Goal: Task Accomplishment & Management: Use online tool/utility

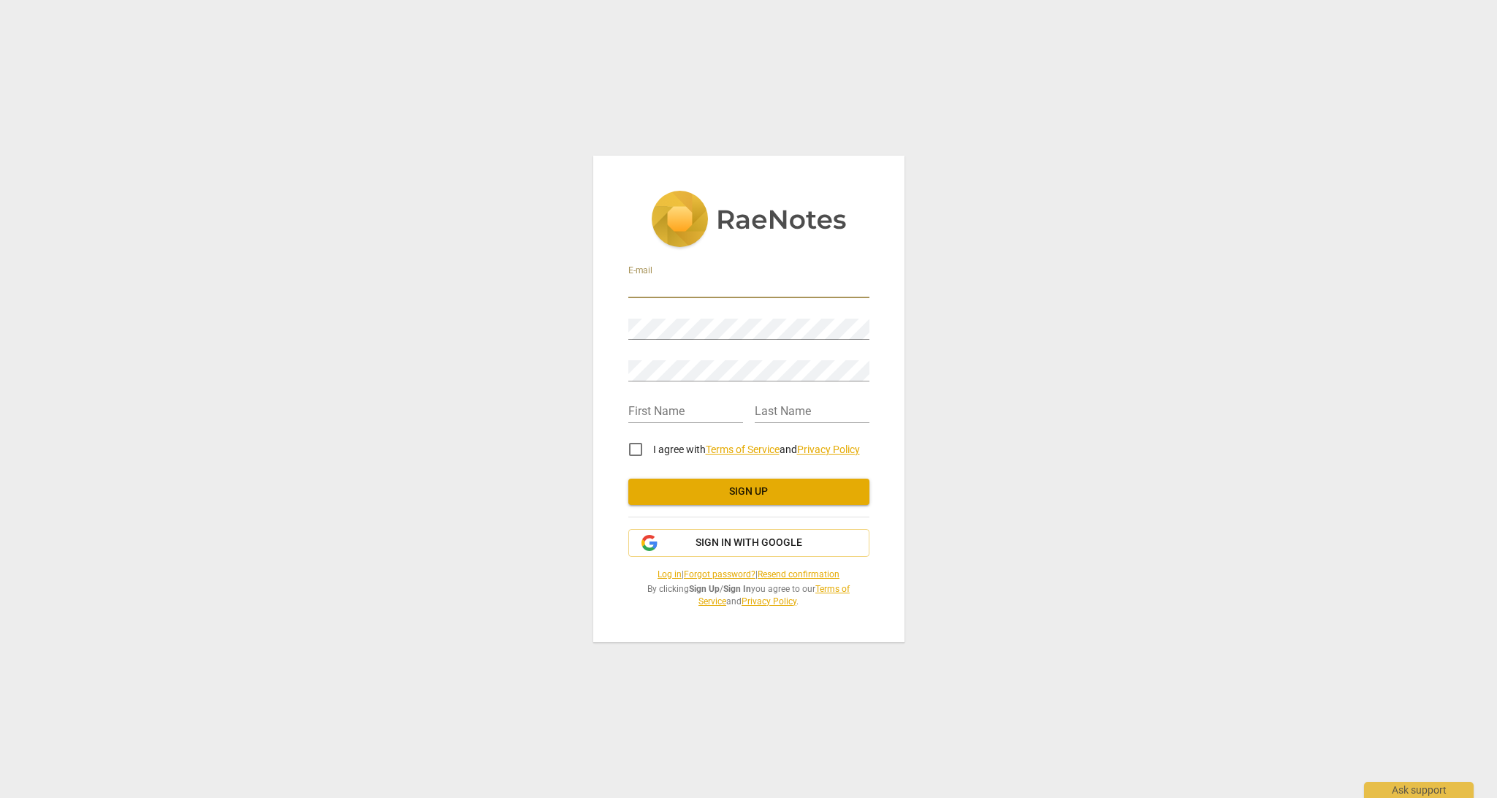
click at [853, 286] on input "email" at bounding box center [748, 287] width 241 height 21
type input "[EMAIL_ADDRESS][DOMAIN_NAME]"
click at [735, 410] on input "text" at bounding box center [685, 412] width 115 height 21
click at [714, 419] on input "text" at bounding box center [685, 412] width 115 height 21
type input "[PERSON_NAME]"
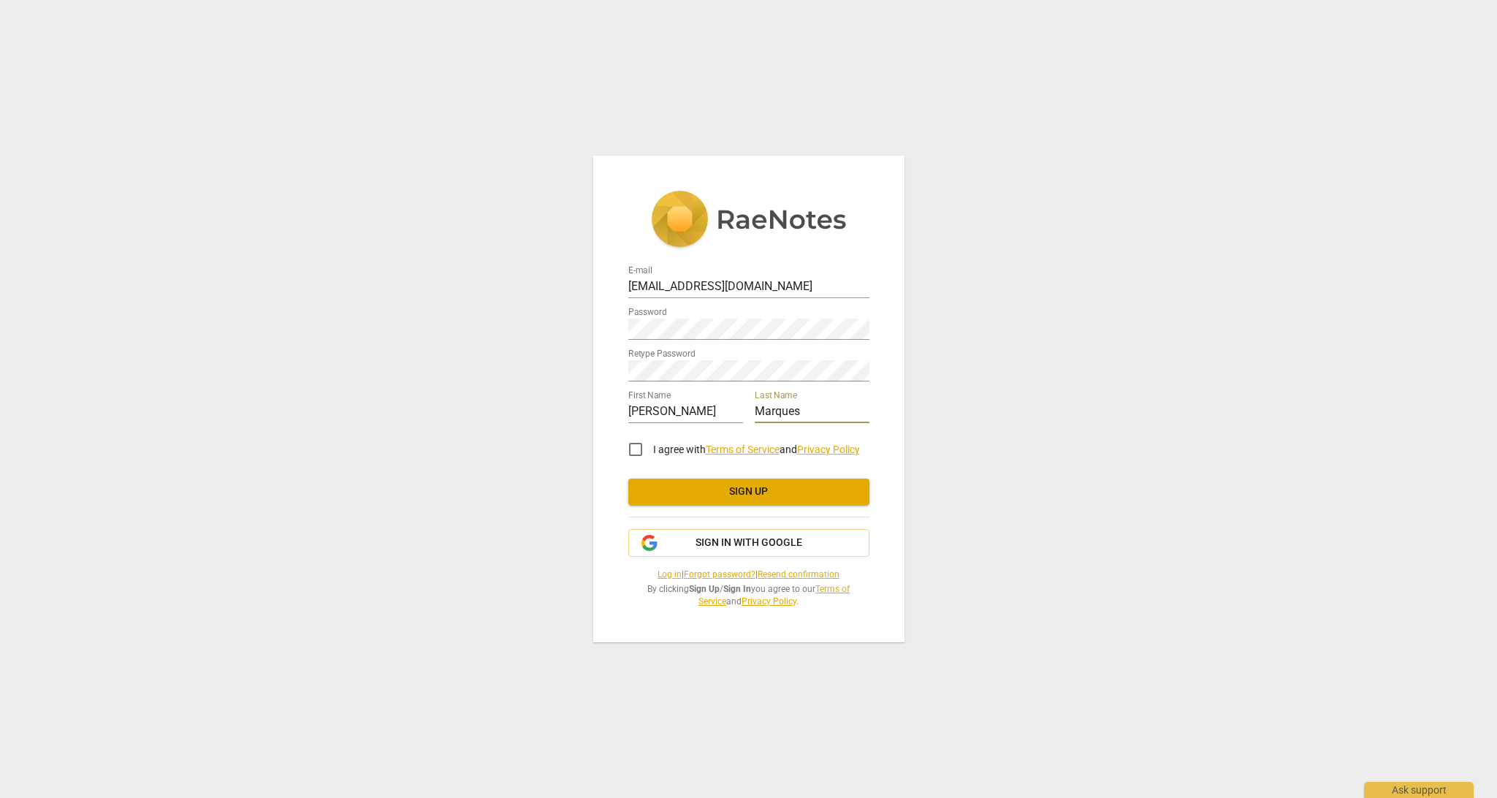
type input "Marques"
click at [563, 465] on div "E-mail [EMAIL_ADDRESS][DOMAIN_NAME] Password Retype Password First Name [PERSON…" at bounding box center [748, 399] width 1497 height 798
click at [915, 461] on div "E-mail [EMAIL_ADDRESS][DOMAIN_NAME] Password Retype Password First Name [PERSON…" at bounding box center [748, 399] width 1497 height 798
click at [776, 283] on input "[EMAIL_ADDRESS][DOMAIN_NAME]" at bounding box center [748, 287] width 241 height 21
click at [826, 289] on input "[EMAIL_ADDRESS][DOMAIN_NAME]" at bounding box center [748, 287] width 241 height 21
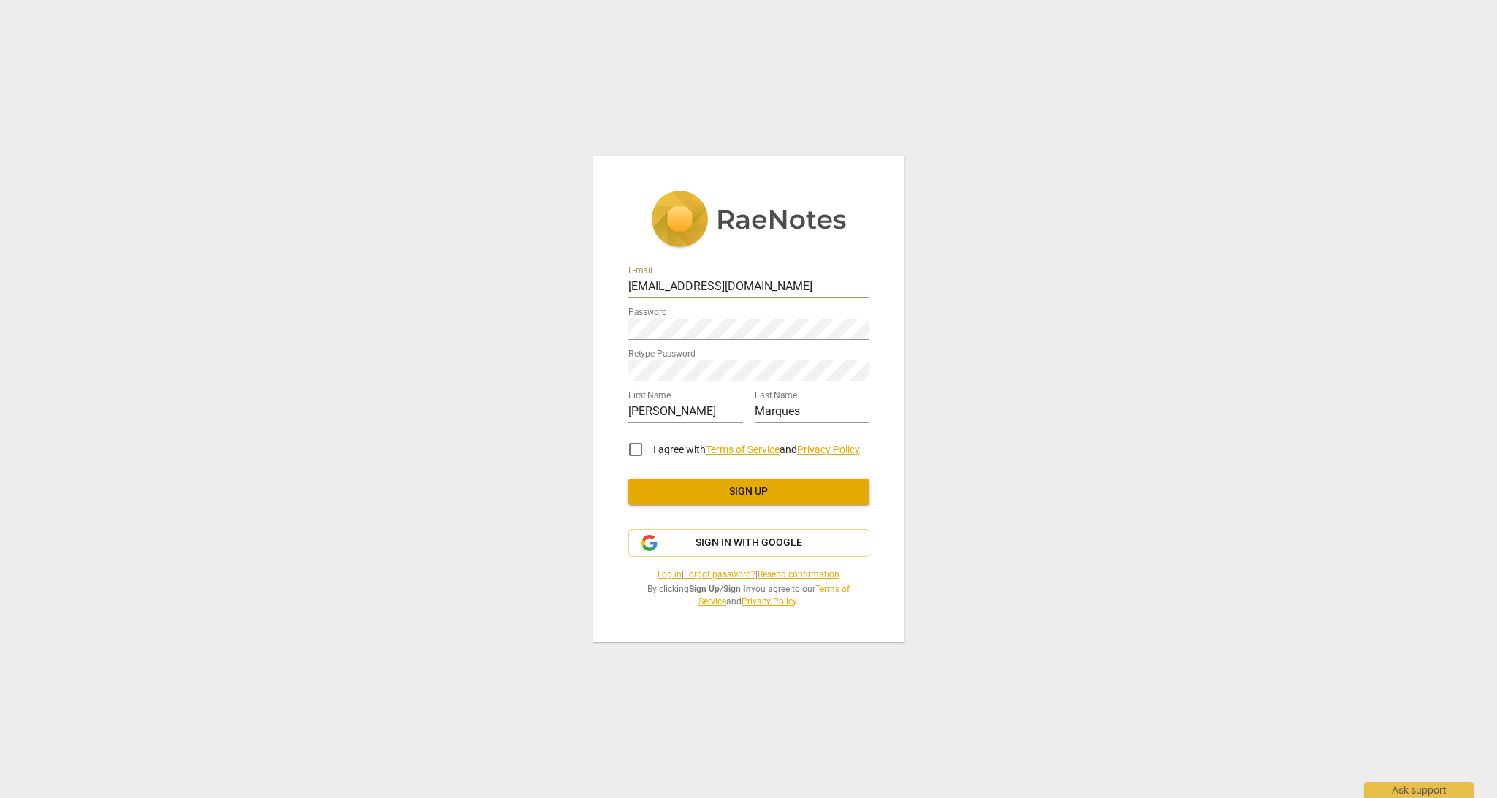
click at [636, 450] on input "I agree with Terms of Service and Privacy Policy" at bounding box center [635, 449] width 35 height 35
checkbox input "true"
click at [711, 487] on span "Sign up" at bounding box center [749, 491] width 218 height 15
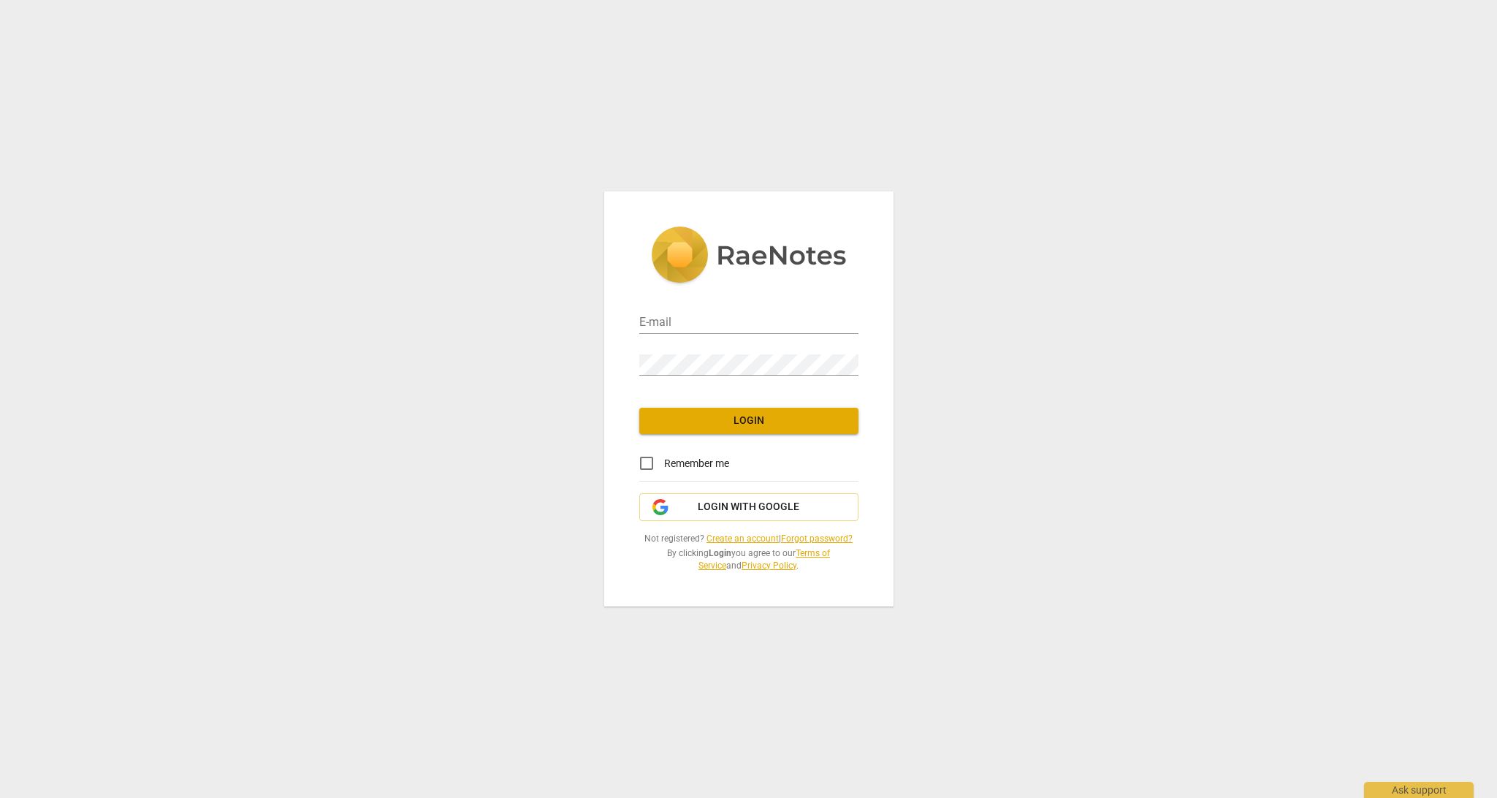
type input "[EMAIL_ADDRESS][DOMAIN_NAME]"
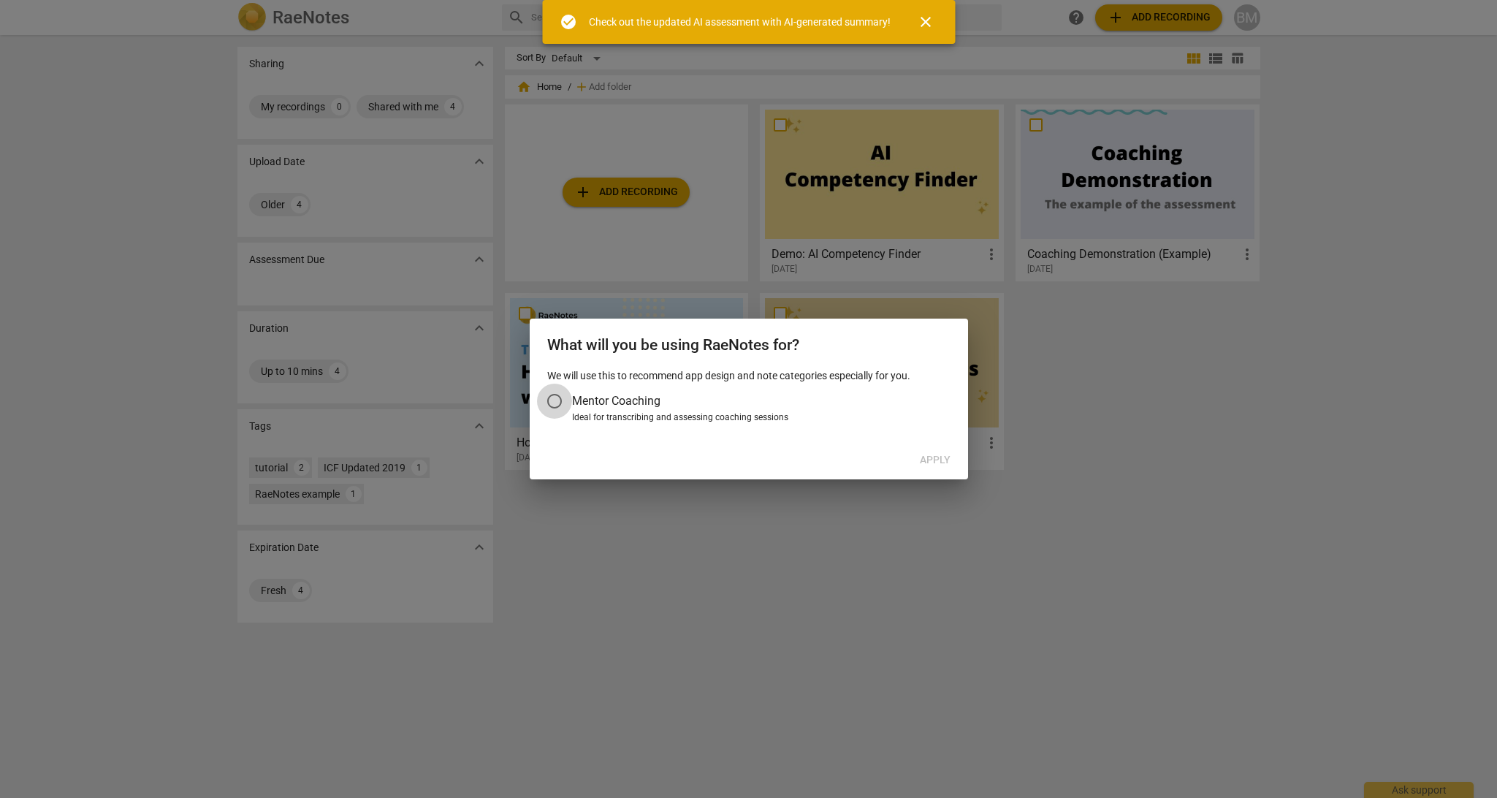
click at [560, 399] on input "Mentor Coaching" at bounding box center [554, 401] width 35 height 35
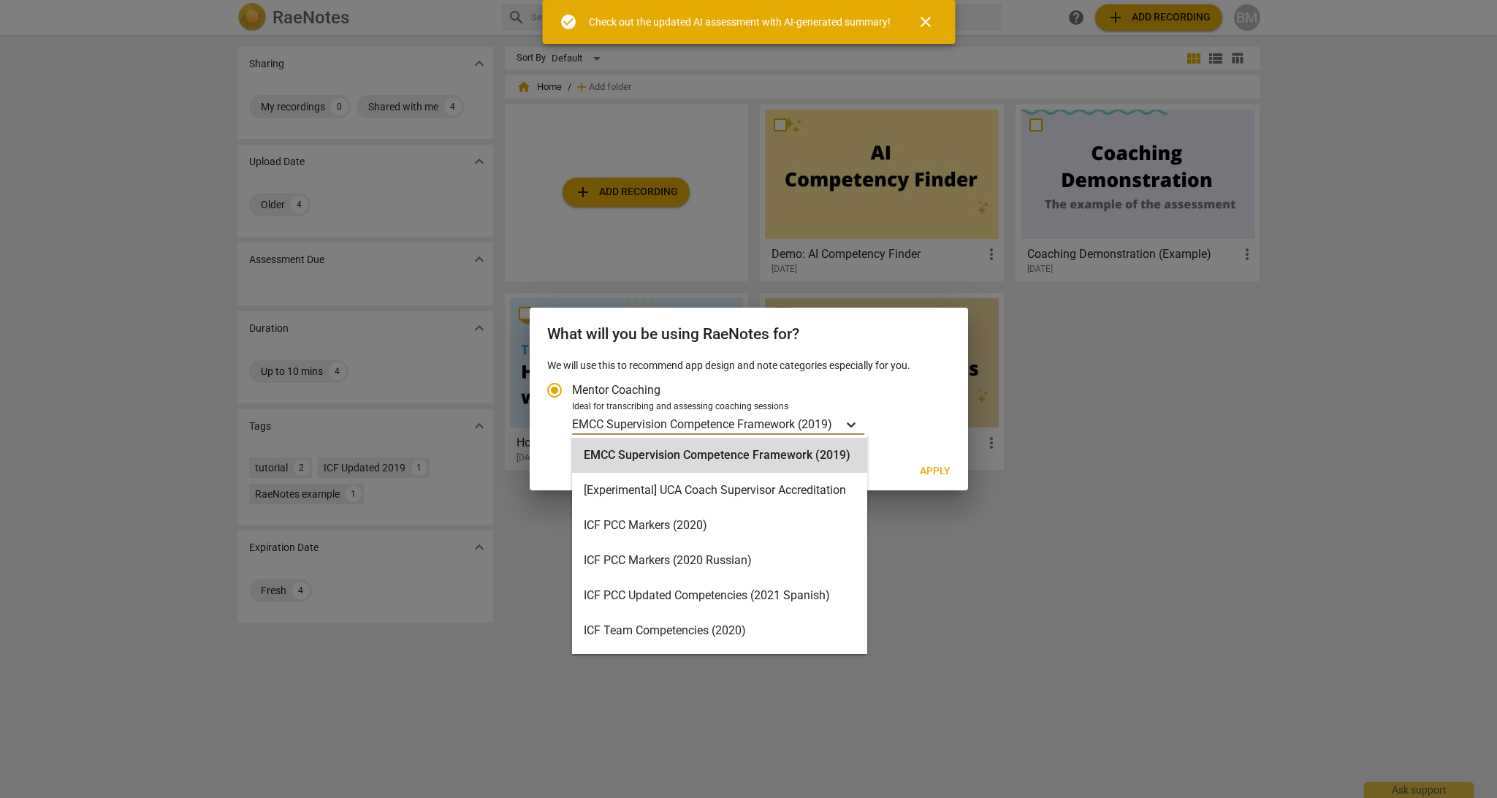
click at [853, 428] on icon "Account type" at bounding box center [851, 424] width 15 height 15
click at [0, 0] on input "Ideal for transcribing and assessing coaching sessions EMCC Supervision Compete…" at bounding box center [0, 0] width 0 height 0
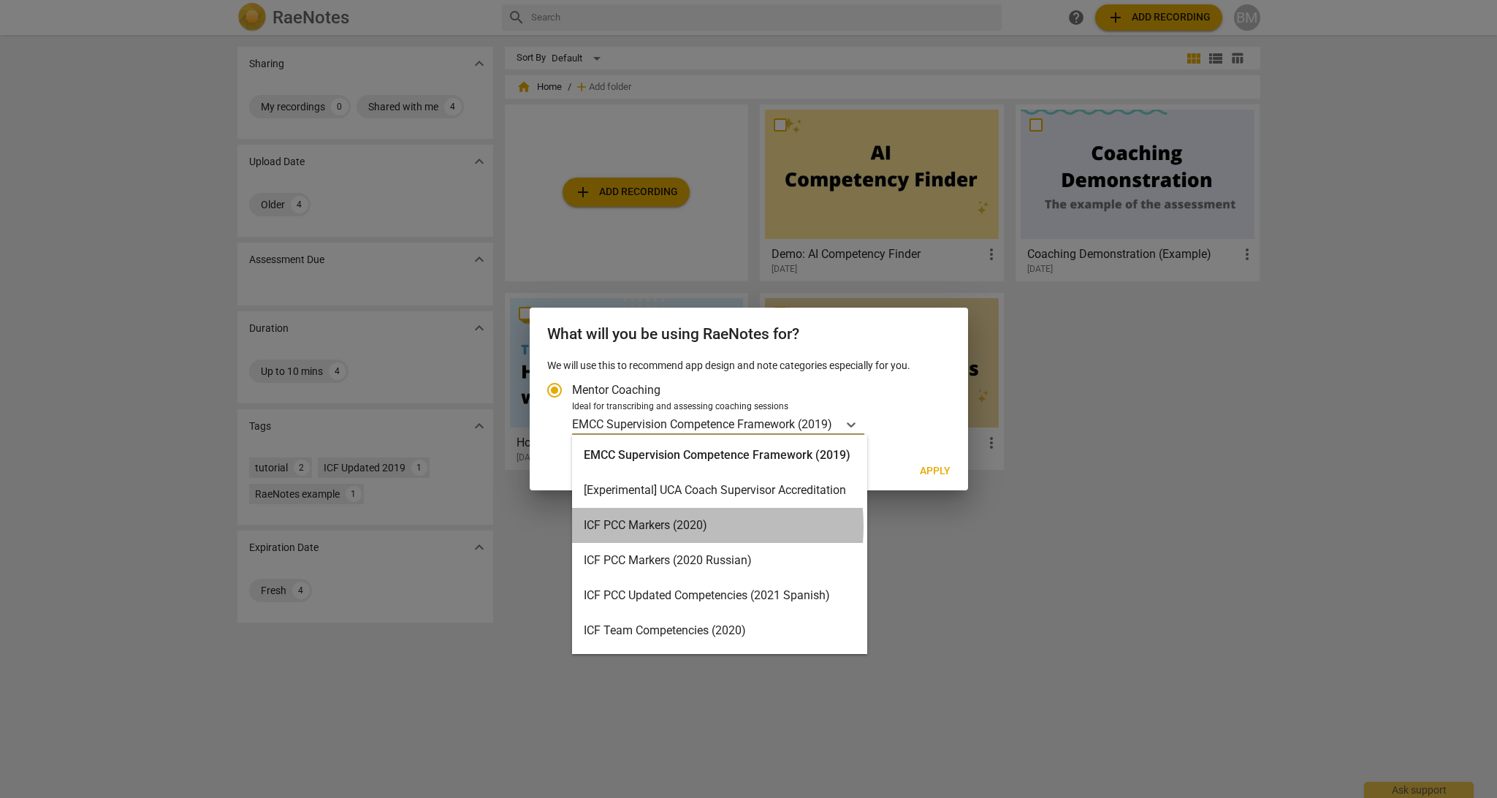
click at [655, 526] on div "ICF PCC Markers (2020)" at bounding box center [719, 525] width 295 height 35
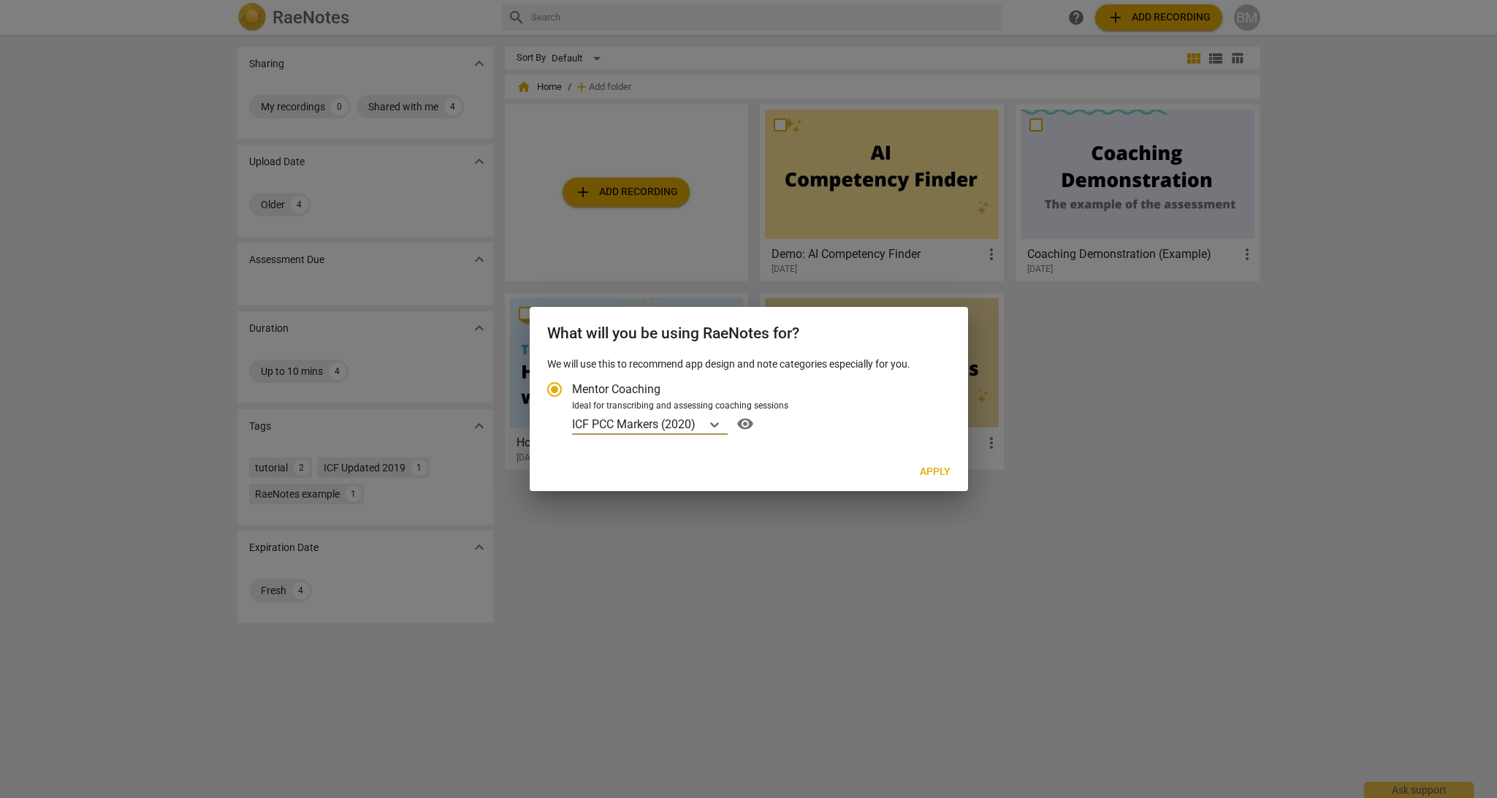
click at [937, 468] on span "Apply" at bounding box center [935, 472] width 31 height 15
radio input "false"
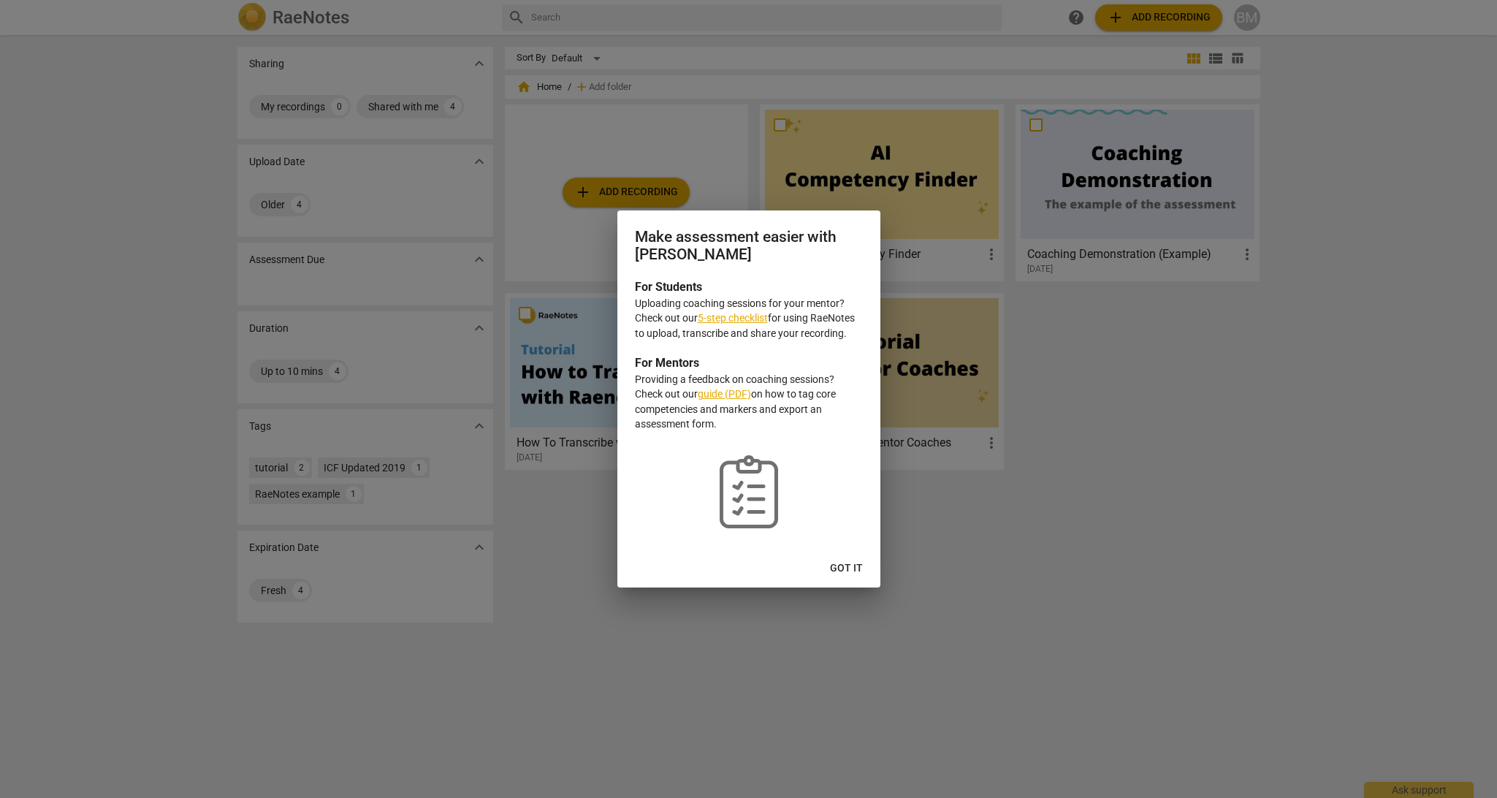
click at [843, 567] on span "Got it" at bounding box center [846, 568] width 33 height 15
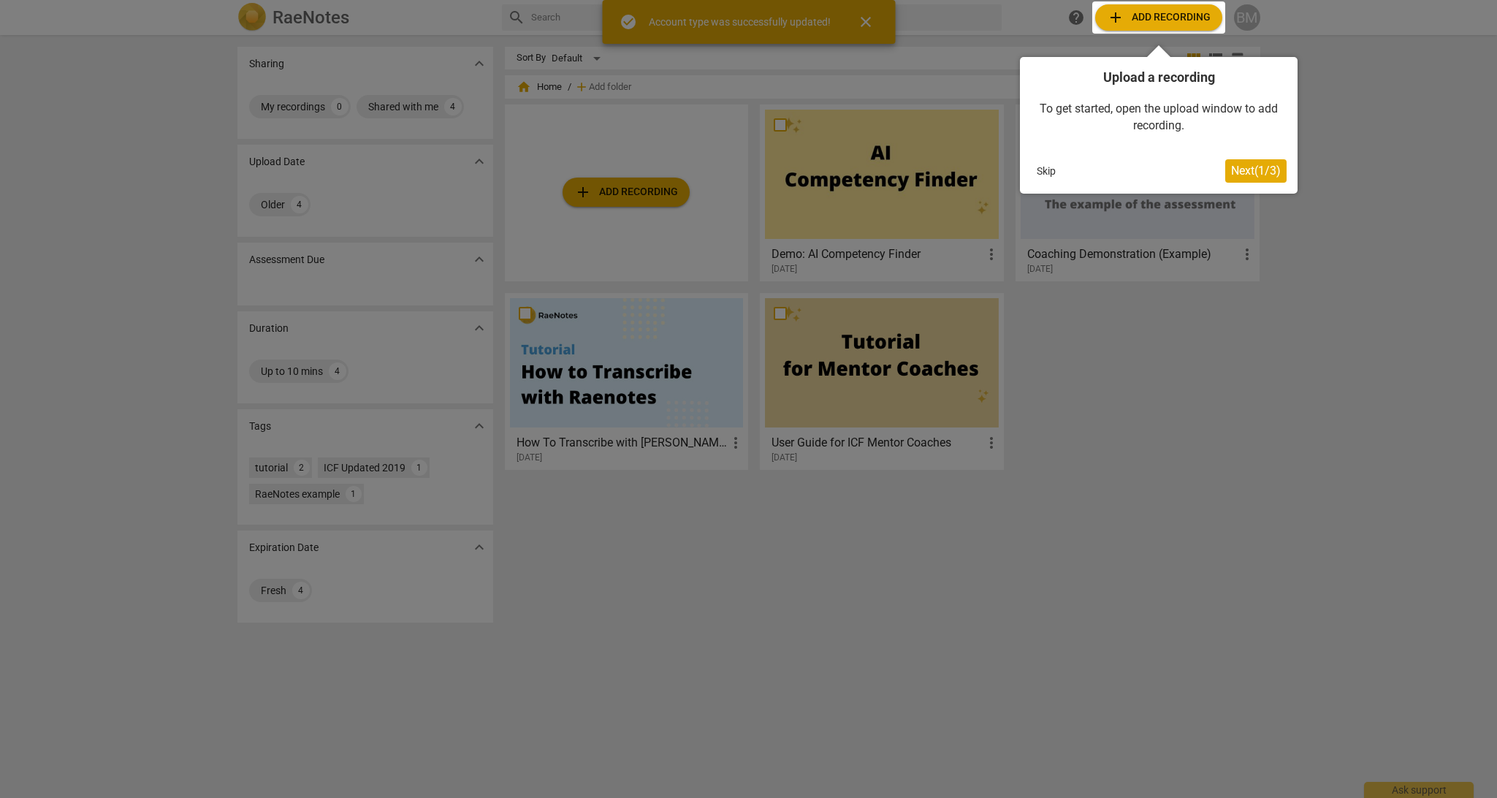
click at [1151, 20] on div at bounding box center [1158, 17] width 133 height 32
click at [1150, 17] on div at bounding box center [1158, 17] width 133 height 32
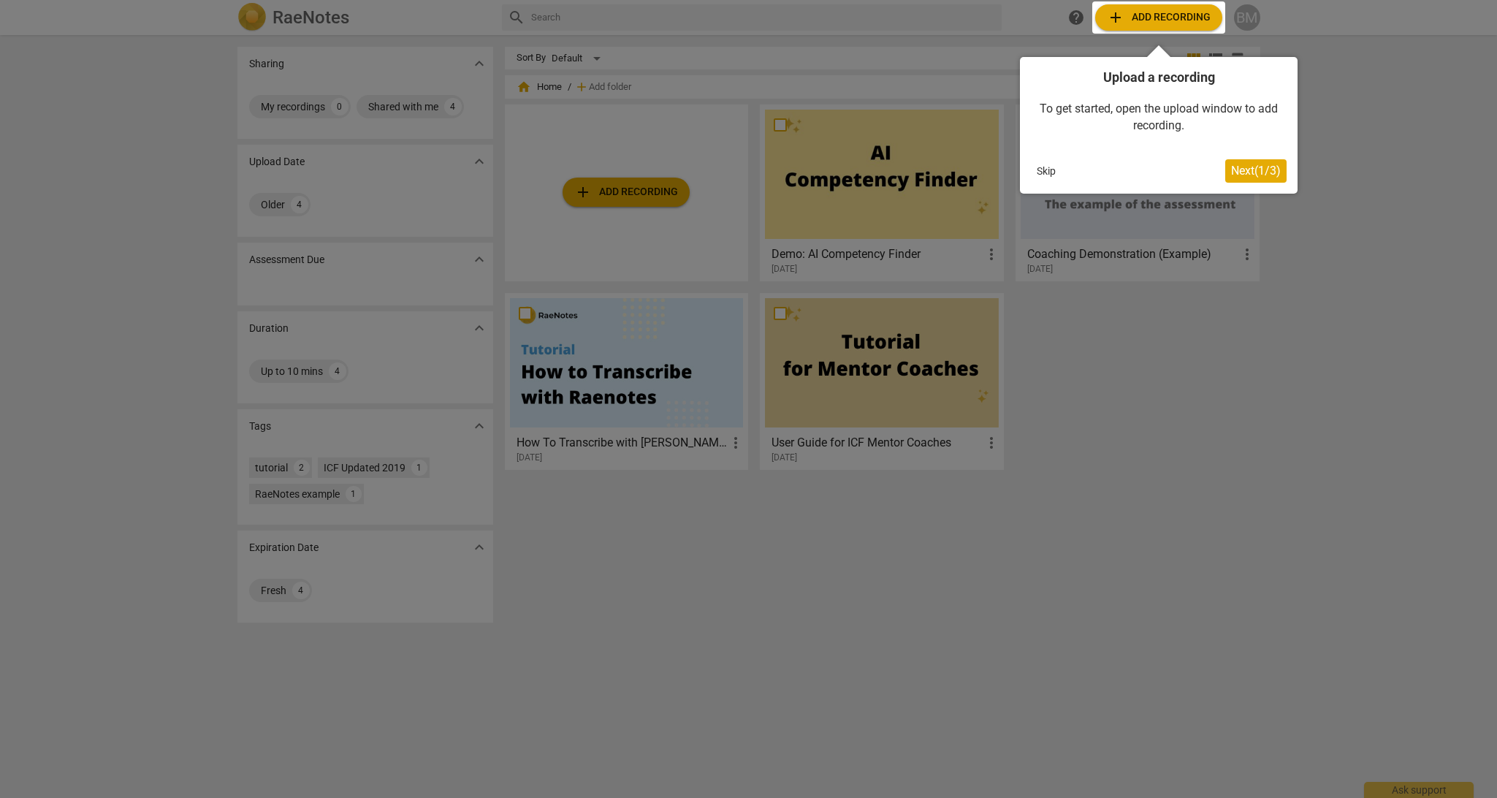
click at [1240, 170] on span "Next ( 1 / 3 )" at bounding box center [1256, 171] width 50 height 14
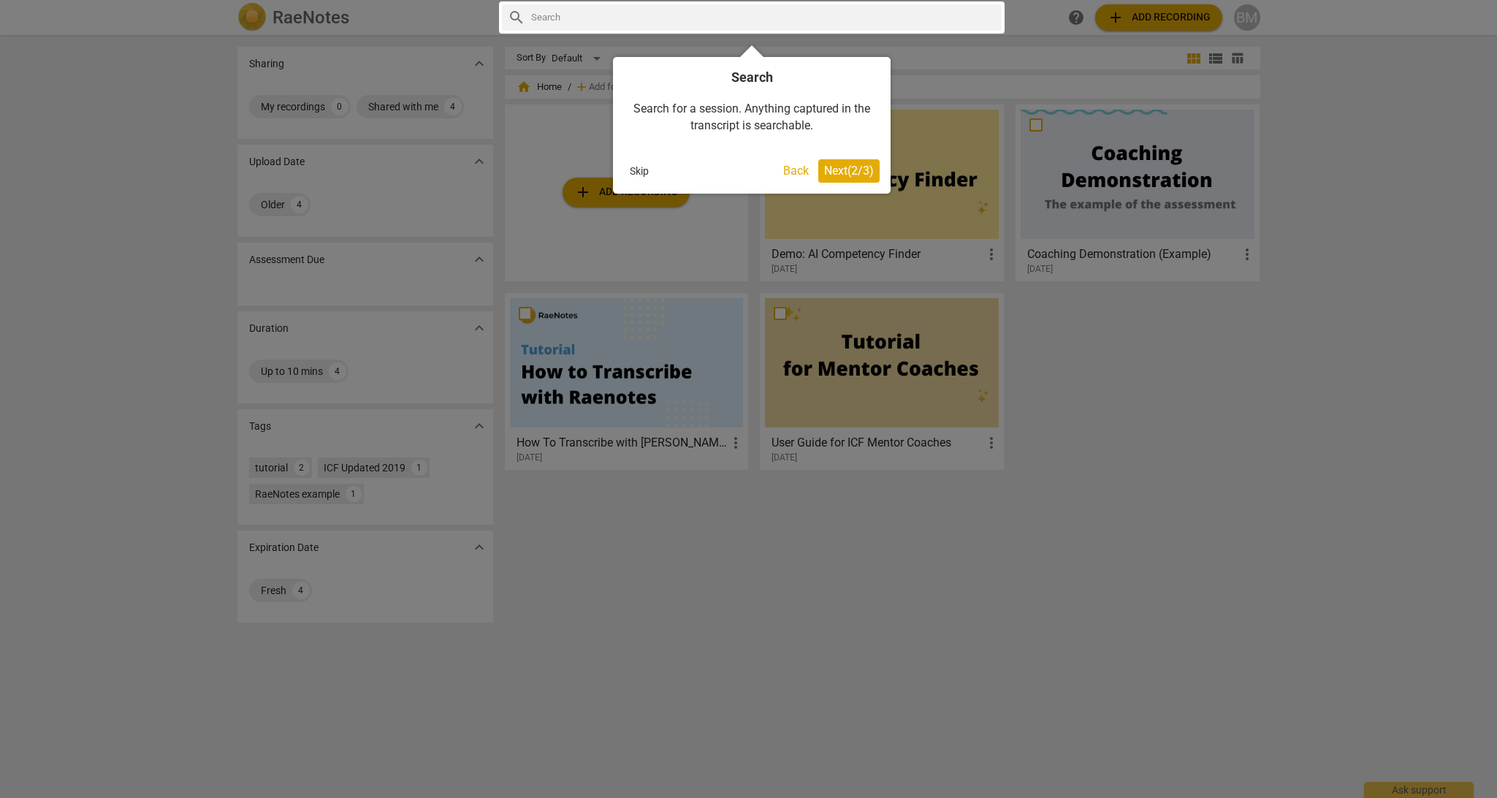
click at [859, 170] on span "Next ( 2 / 3 )" at bounding box center [849, 171] width 50 height 14
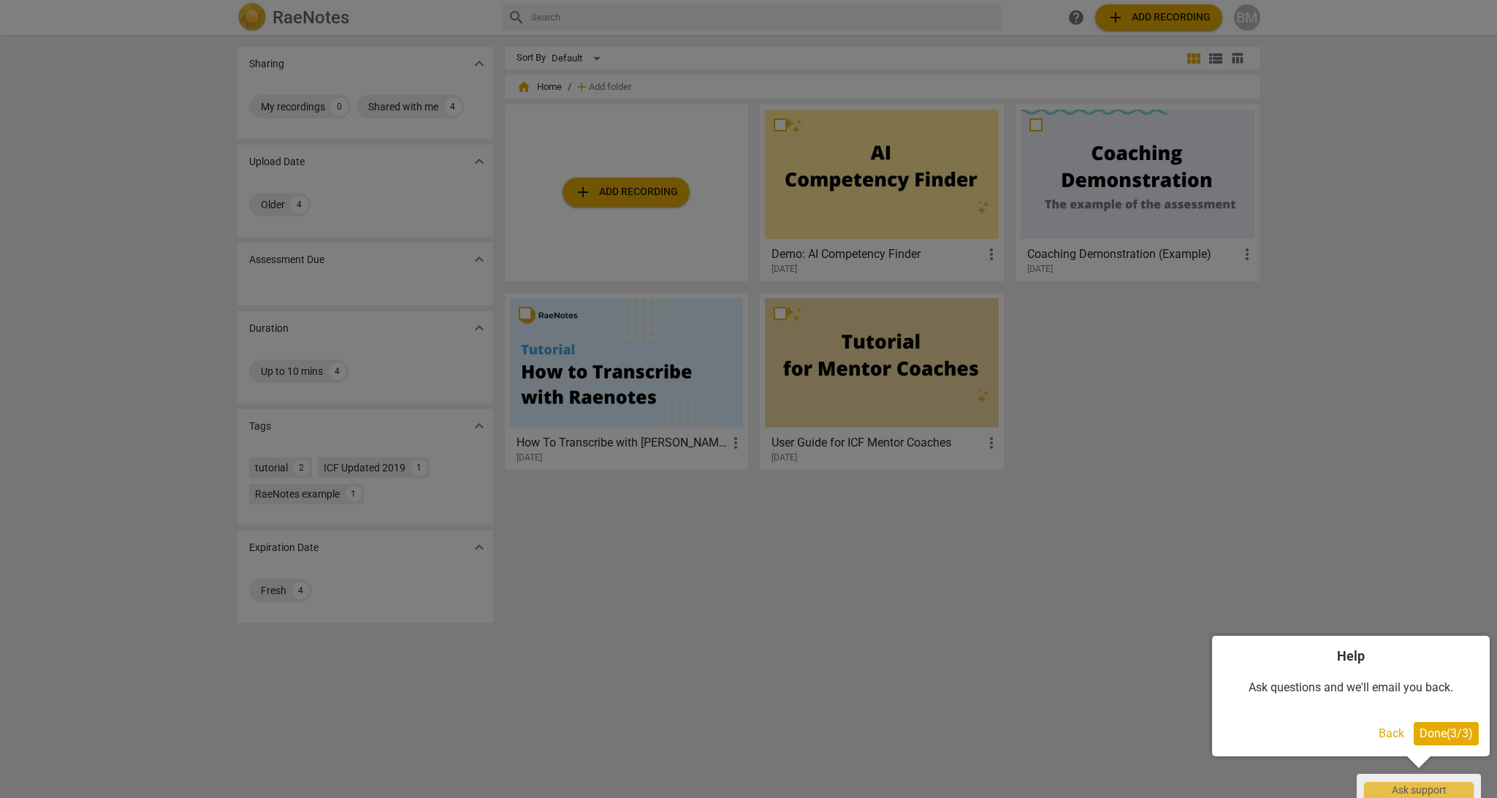
drag, startPoint x: 1453, startPoint y: 735, endPoint x: 1411, endPoint y: 618, distance: 124.3
click at [1453, 735] on span "Done ( 3 / 3 )" at bounding box center [1445, 733] width 53 height 14
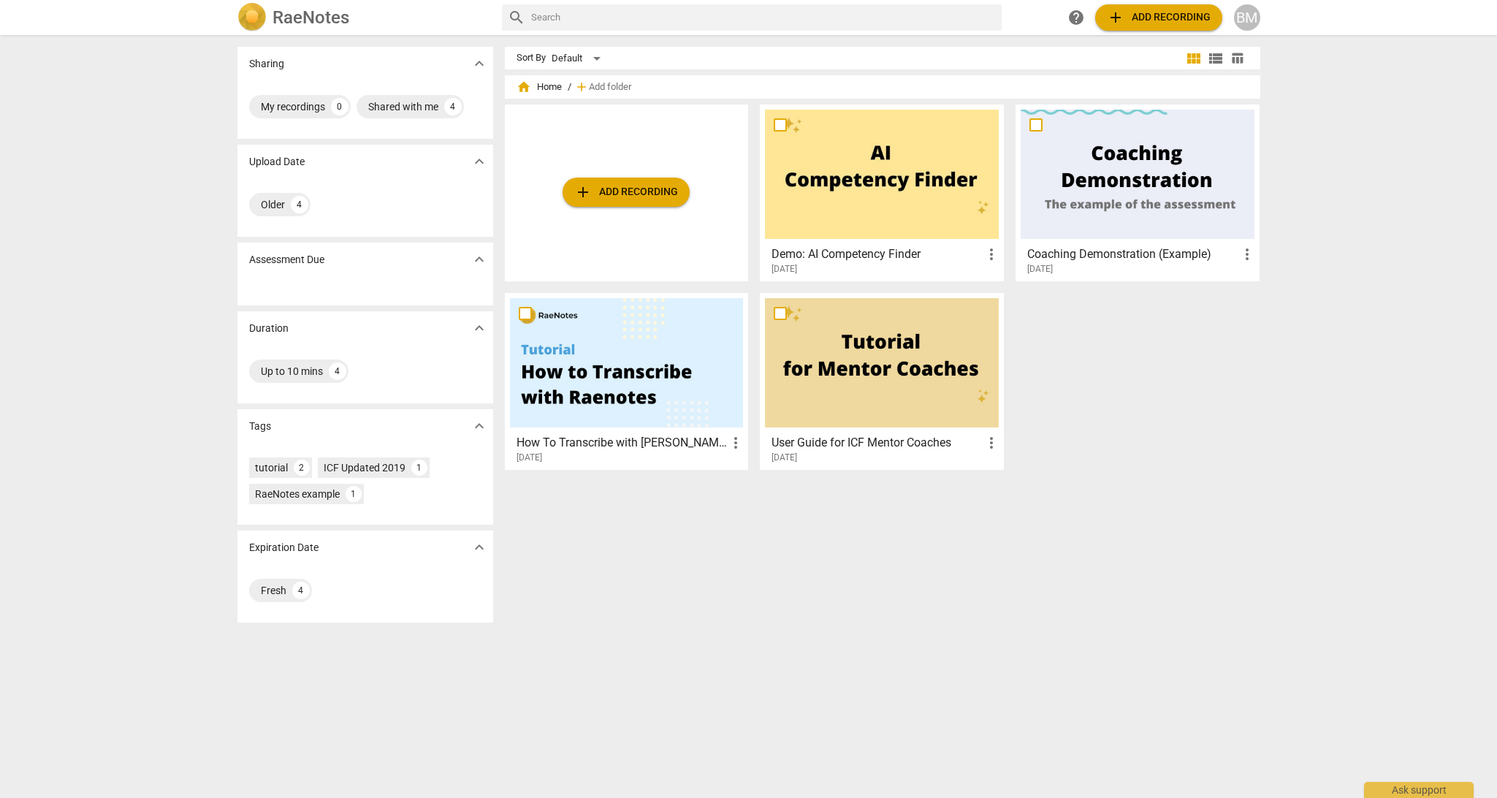
click at [1182, 19] on span "add Add recording" at bounding box center [1159, 18] width 104 height 18
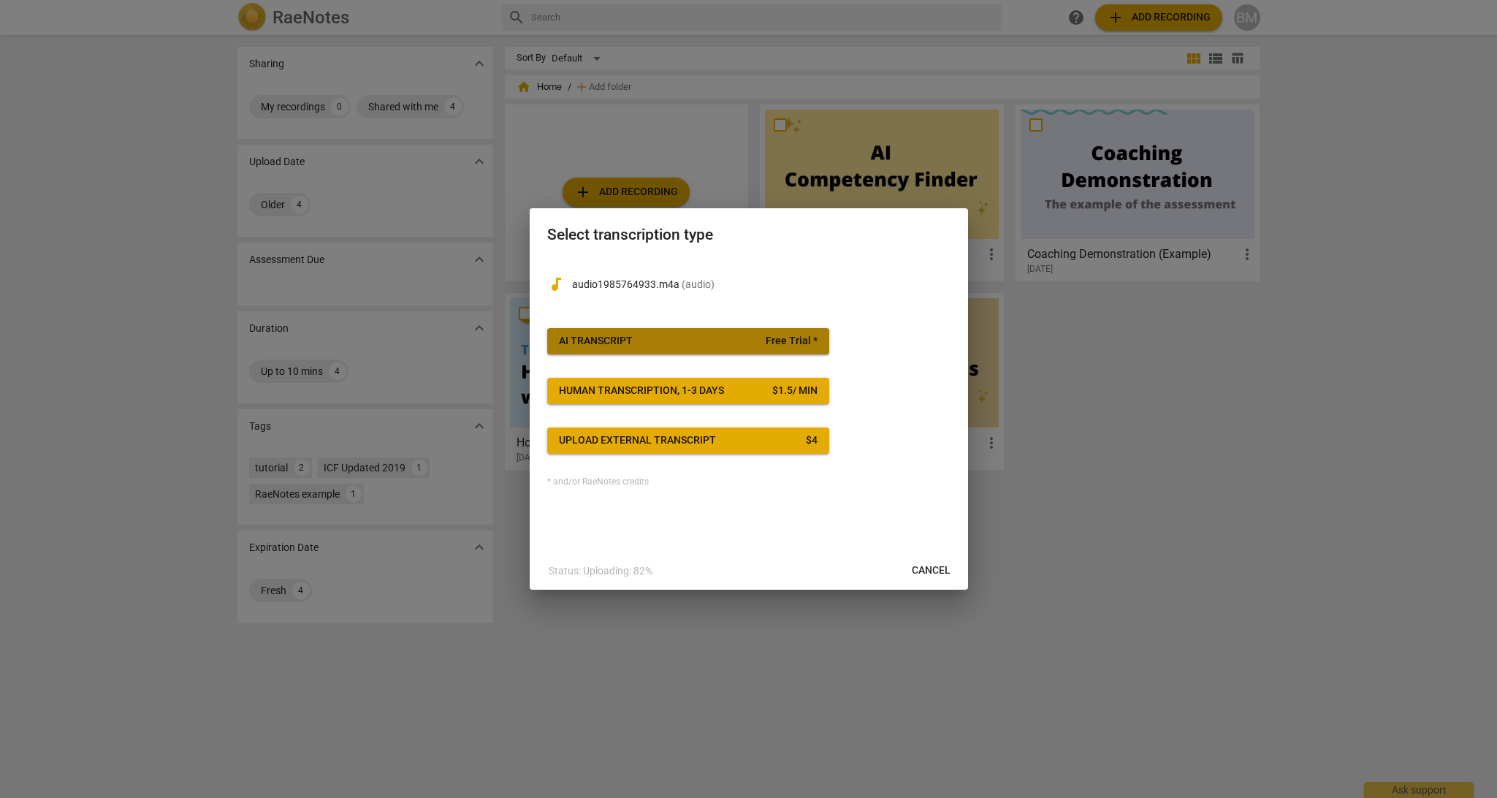
click at [704, 340] on span "AI Transcript Free Trial *" at bounding box center [688, 341] width 259 height 15
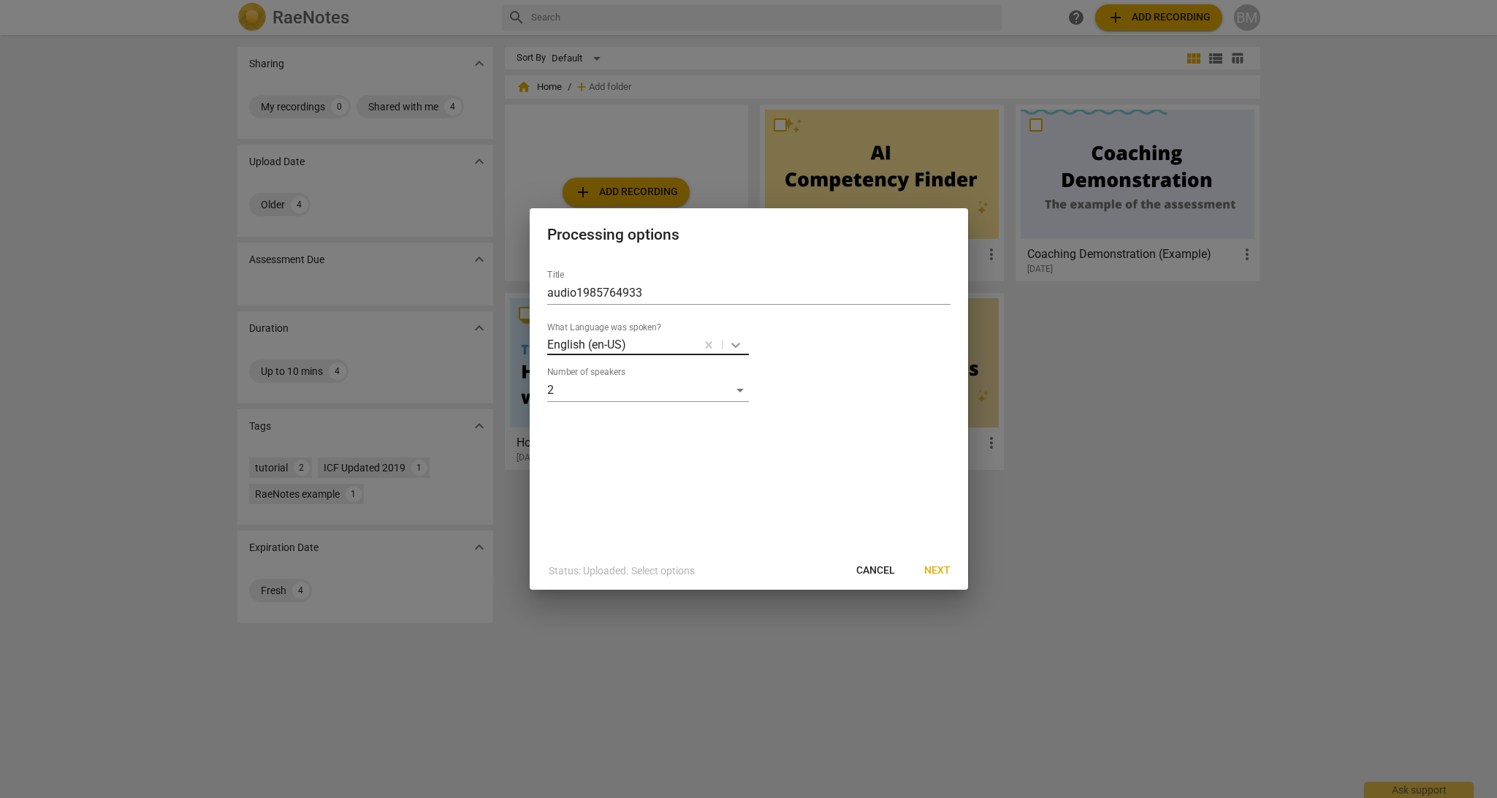
click at [737, 345] on icon at bounding box center [735, 345] width 9 height 5
click at [655, 405] on div "English (en-GB)" at bounding box center [669, 411] width 244 height 35
click at [938, 571] on span "Next" at bounding box center [937, 570] width 26 height 15
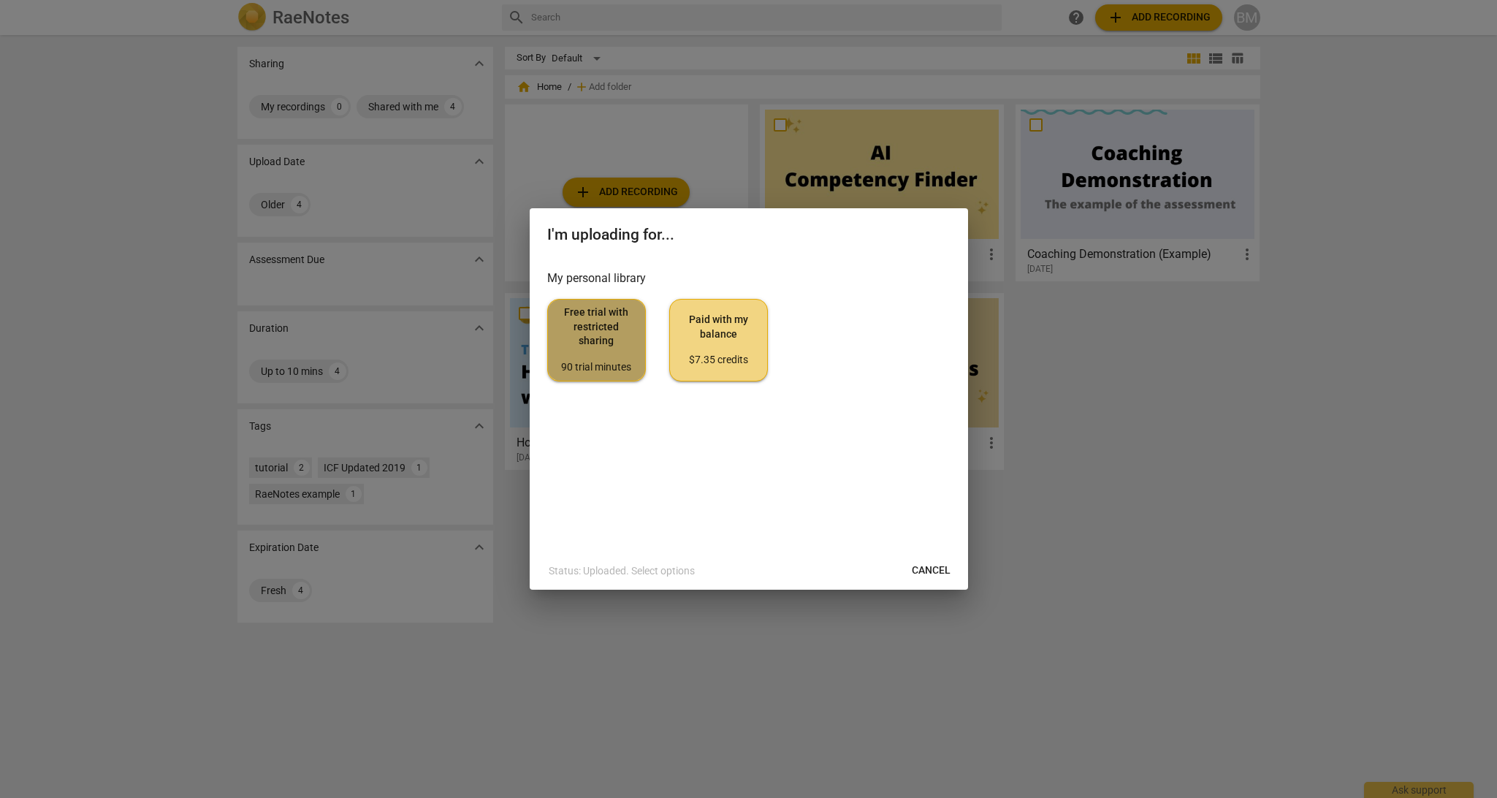
click at [603, 349] on span "Free trial with restricted sharing 90 trial minutes" at bounding box center [597, 339] width 74 height 69
